Goal: Navigation & Orientation: Find specific page/section

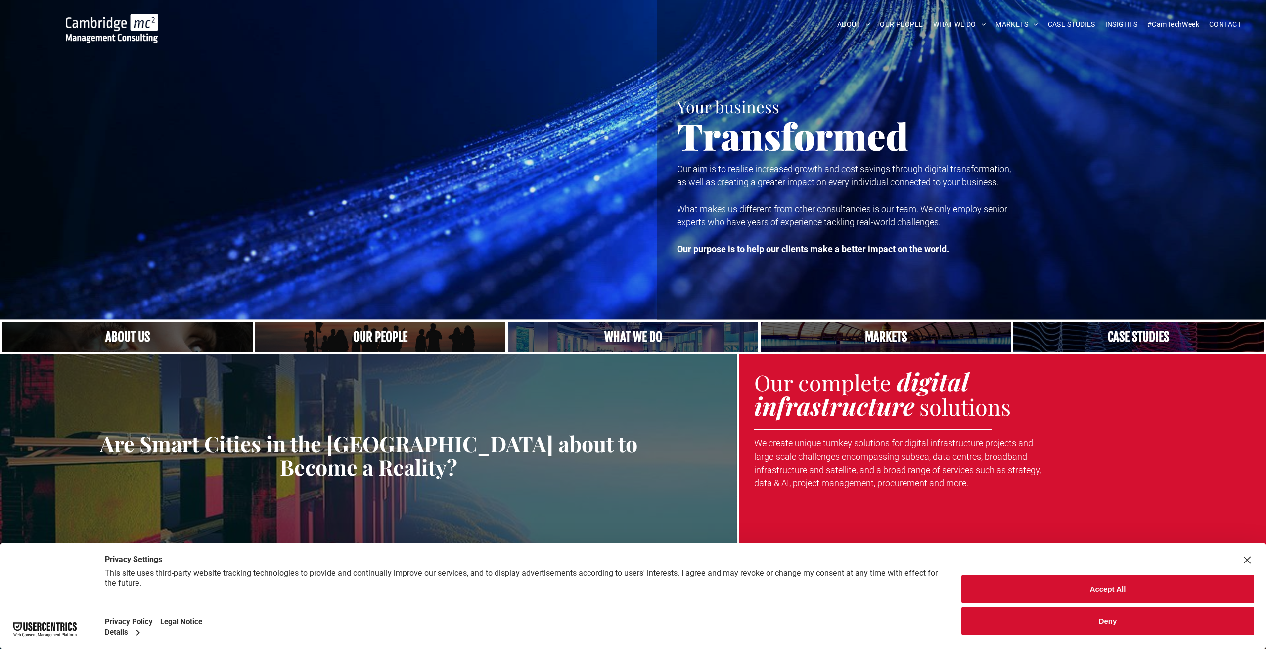
click at [1068, 593] on button "Accept All" at bounding box center [1107, 589] width 293 height 28
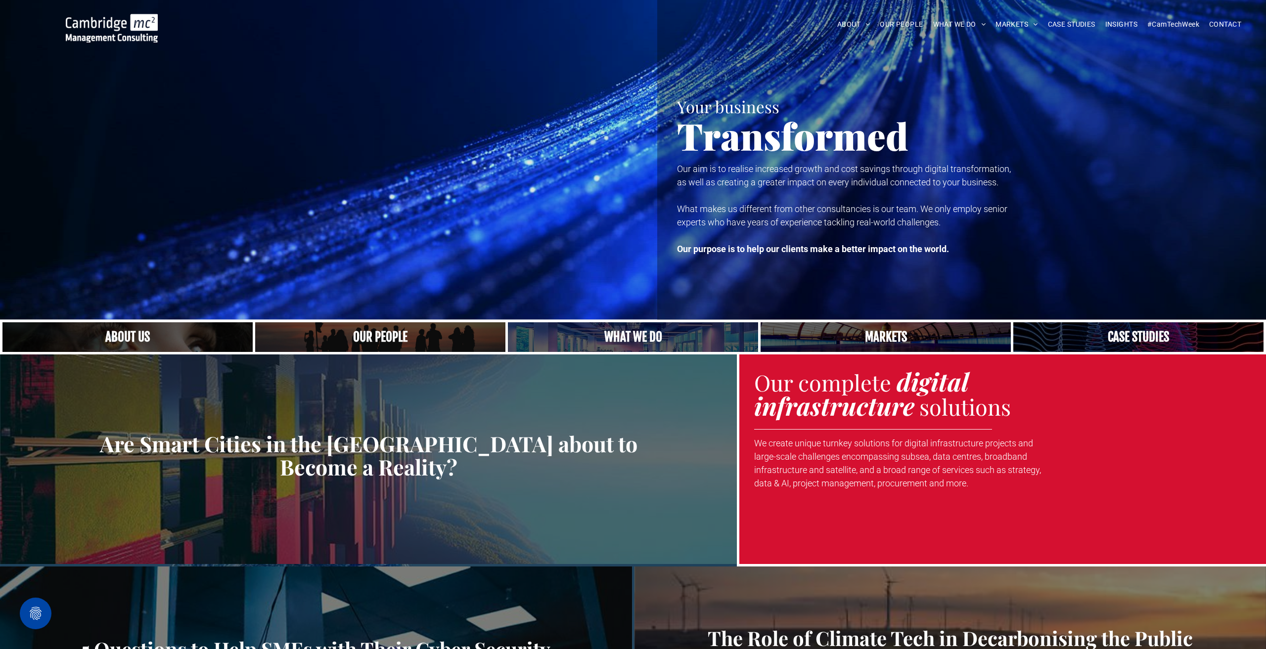
click at [0, 0] on span "OUR PEOPLE" at bounding box center [0, 0] width 0 height 0
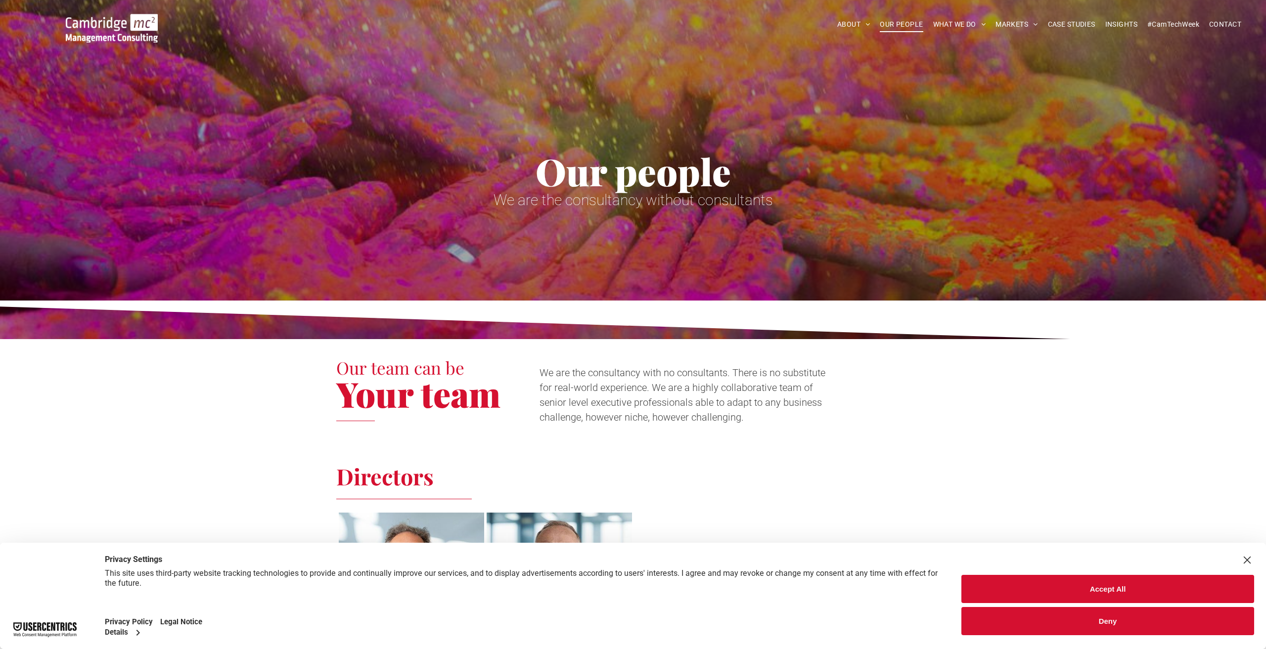
click at [1132, 618] on button "Deny" at bounding box center [1107, 621] width 293 height 28
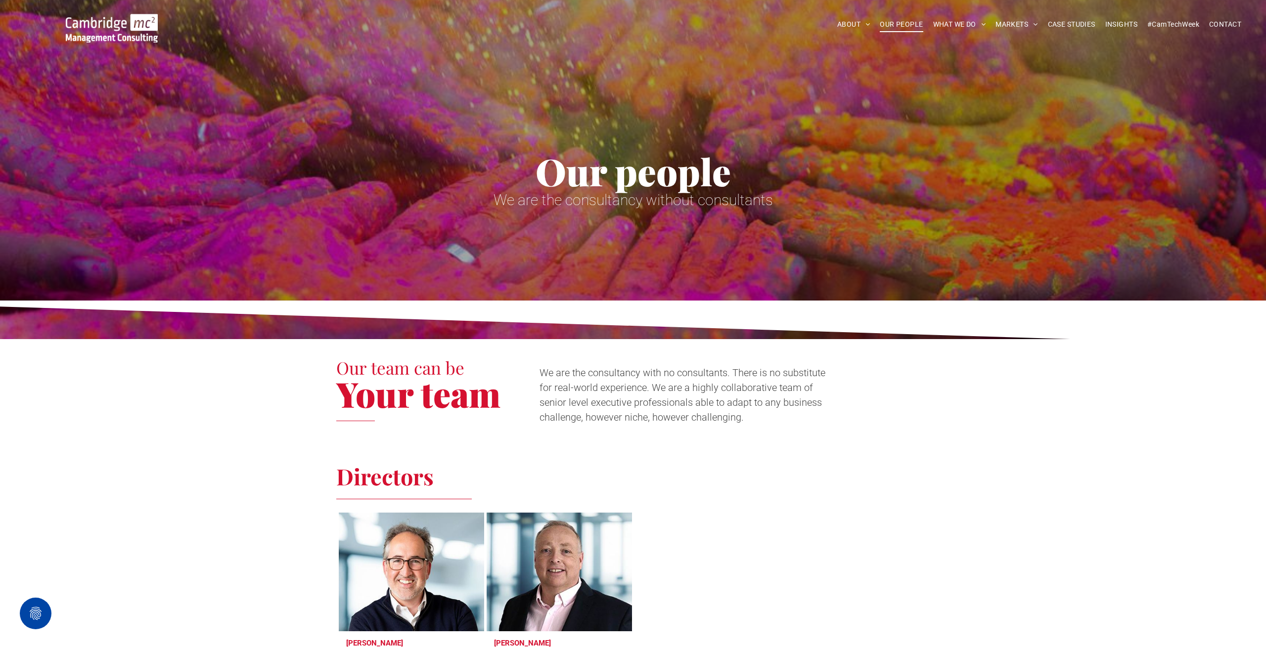
click at [0, 0] on span "OUR PEOPLE" at bounding box center [0, 0] width 0 height 0
click at [0, 0] on span "HOME" at bounding box center [0, 0] width 0 height 0
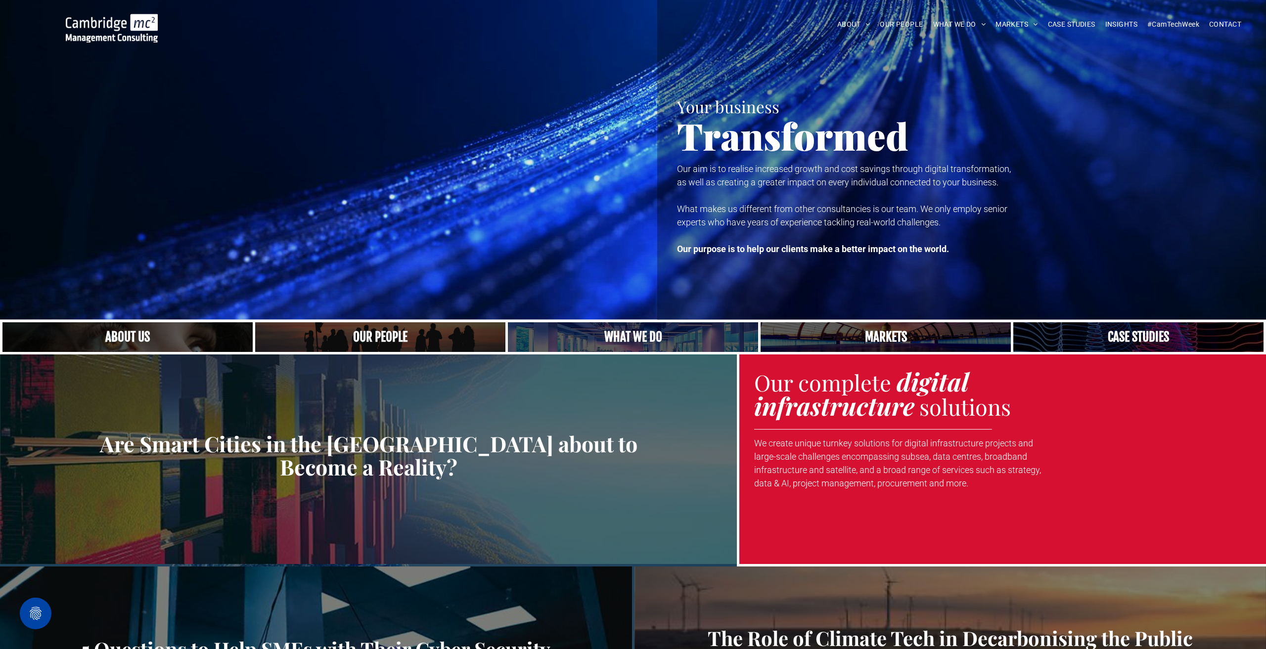
click at [0, 0] on span "ABOUT" at bounding box center [0, 0] width 0 height 0
